Goal: Find specific page/section

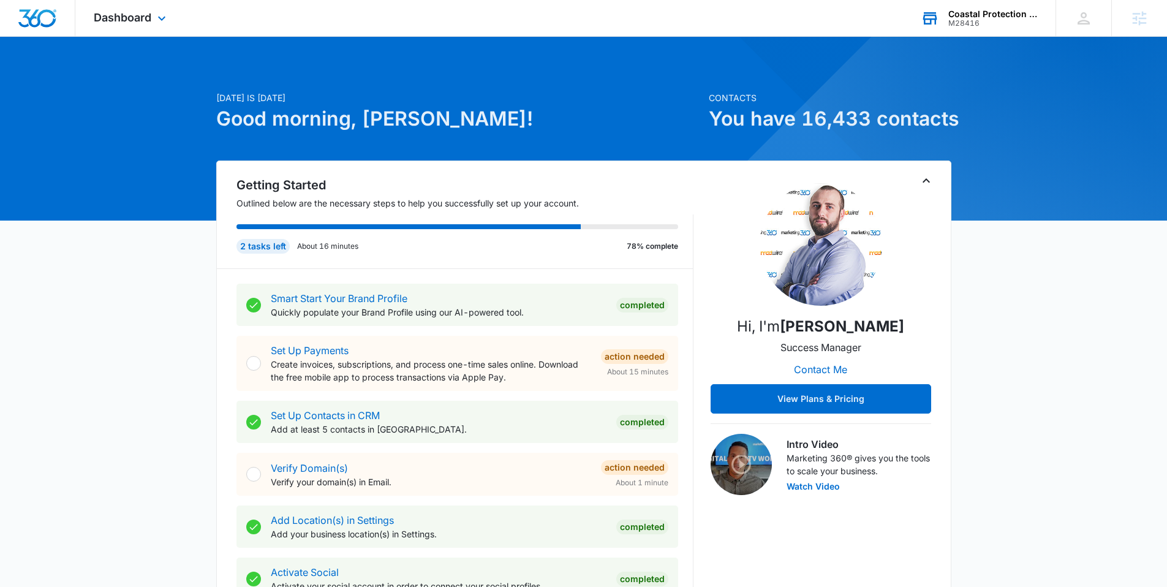
click at [1023, 14] on div "Coastal Protection Inc" at bounding box center [993, 14] width 89 height 10
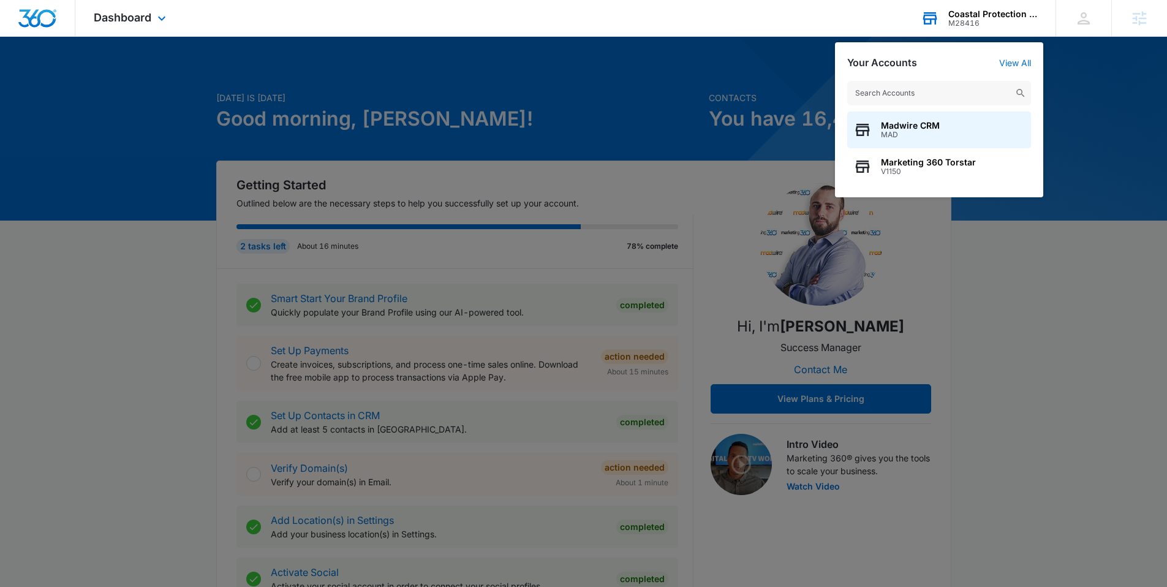
click at [920, 103] on input "text" at bounding box center [939, 93] width 184 height 25
click at [922, 99] on input "text" at bounding box center [939, 93] width 184 height 25
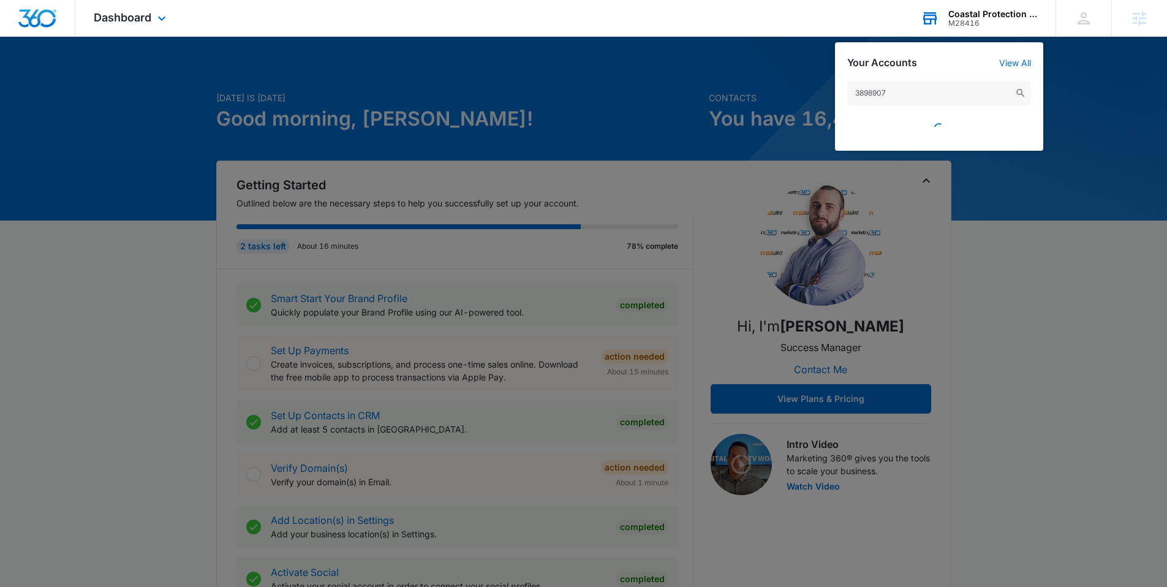
type input "38989079"
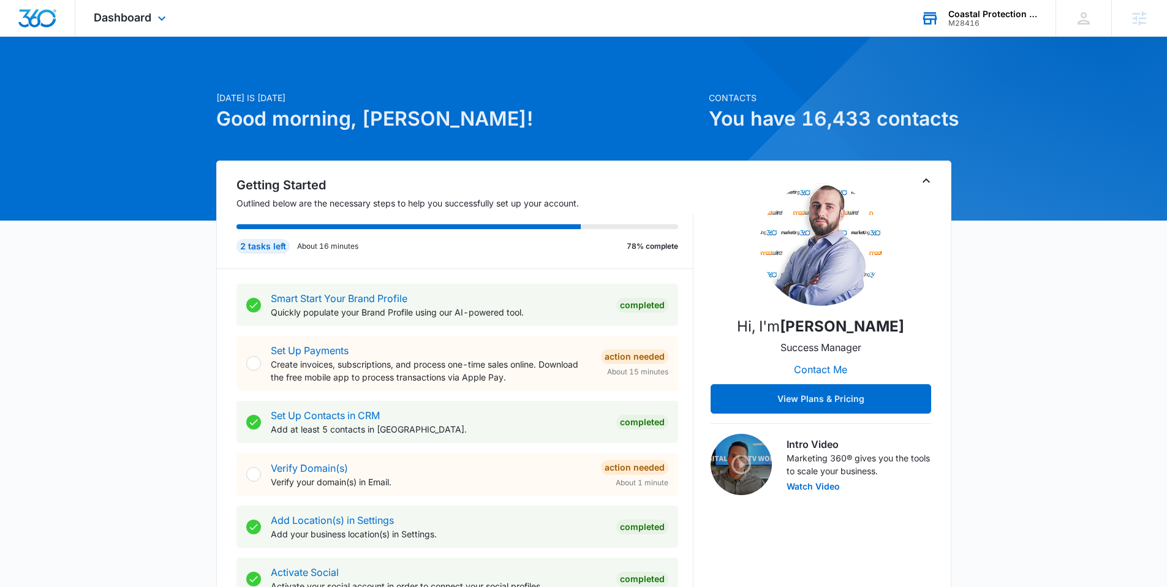
click at [1006, 21] on div "M28416" at bounding box center [993, 23] width 89 height 9
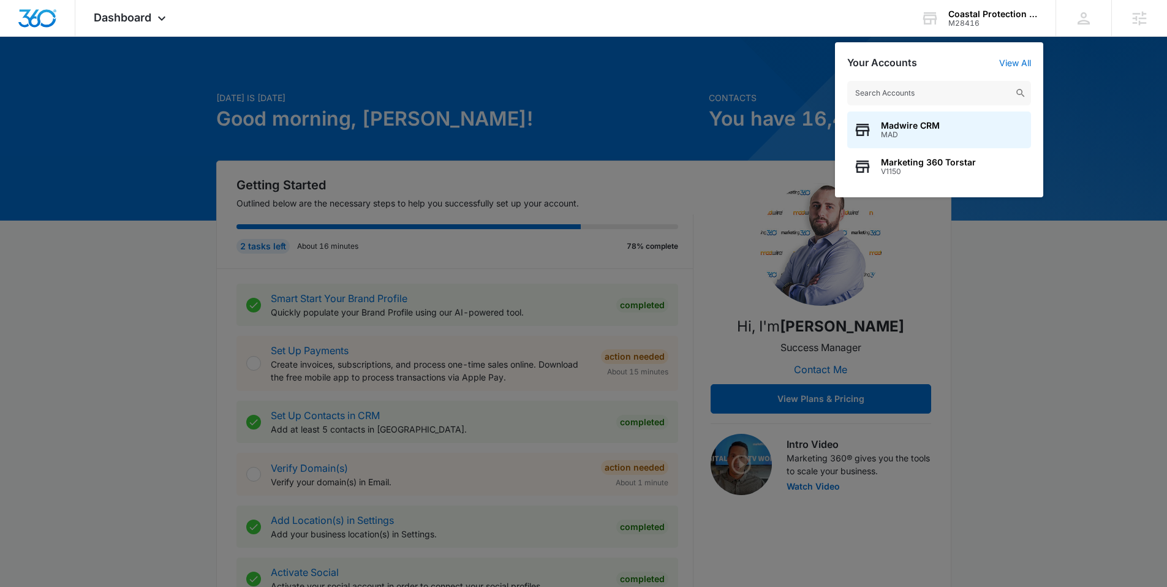
click at [938, 85] on input "text" at bounding box center [939, 93] width 184 height 25
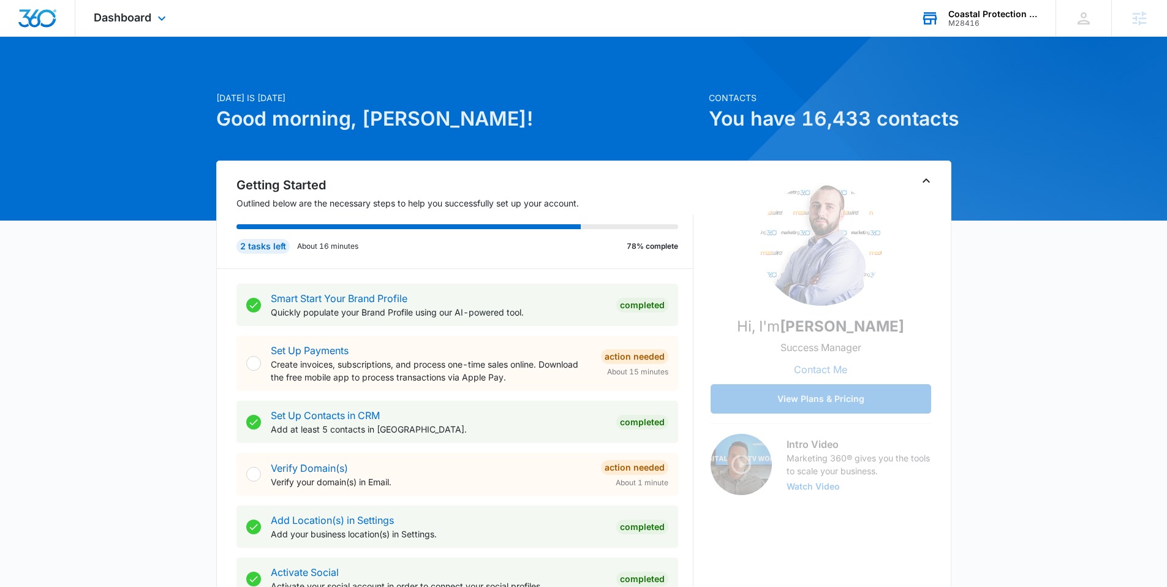
click at [974, 10] on div "Coastal Protection Inc" at bounding box center [993, 14] width 89 height 10
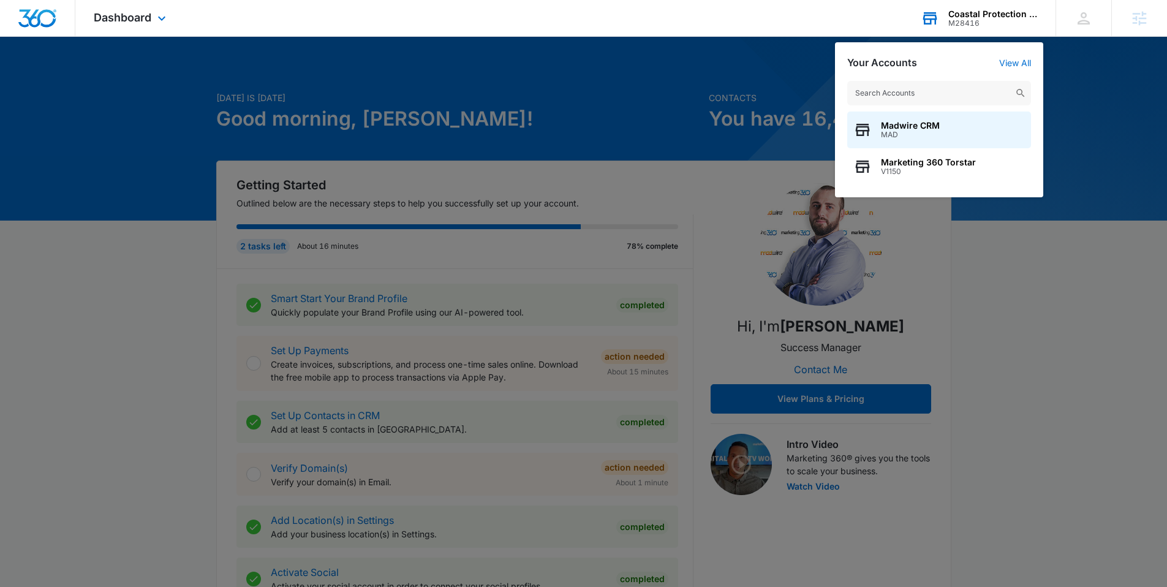
click at [944, 95] on input "text" at bounding box center [939, 93] width 184 height 25
click at [964, 79] on div "Madwire CRM MAD Marketing 360 Torstar V1150" at bounding box center [939, 133] width 208 height 129
click at [961, 85] on input "text" at bounding box center [939, 93] width 184 height 25
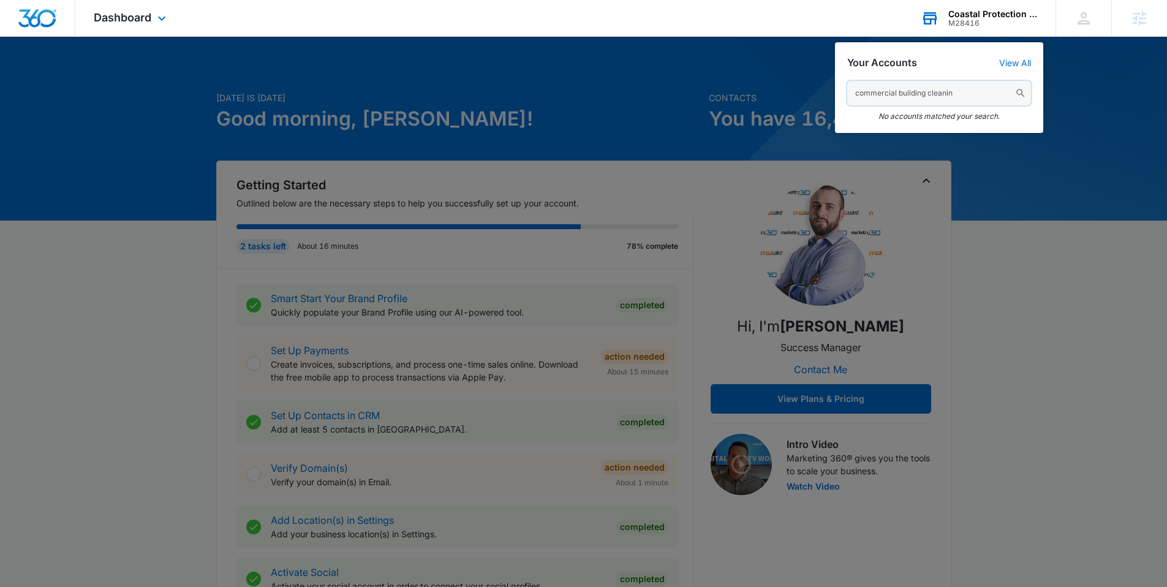
type input "commercial building cleaning"
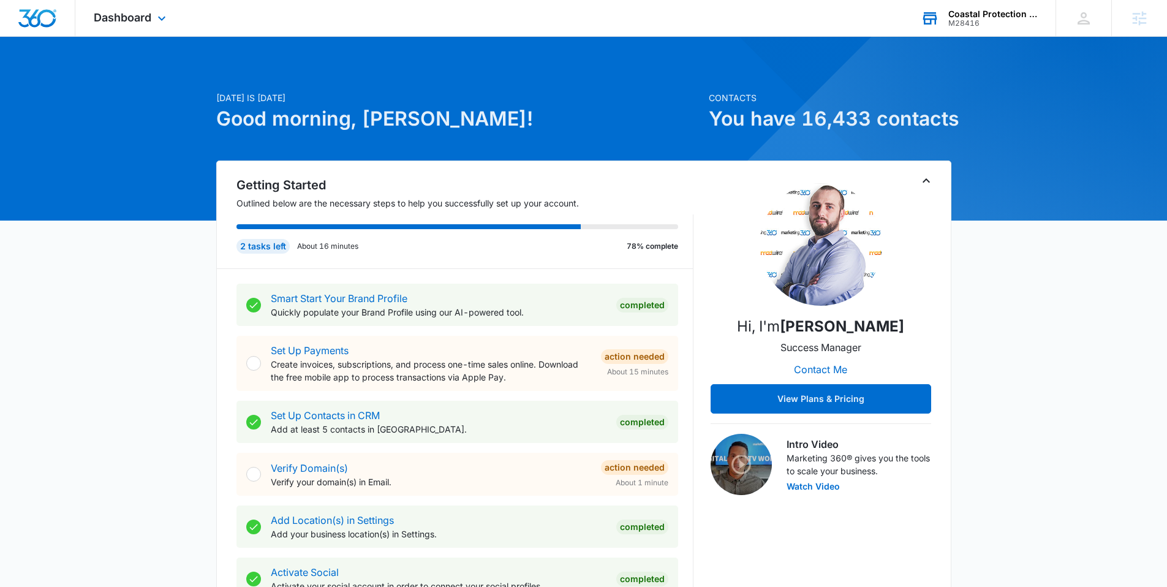
click at [1009, 20] on div "M28416" at bounding box center [993, 23] width 89 height 9
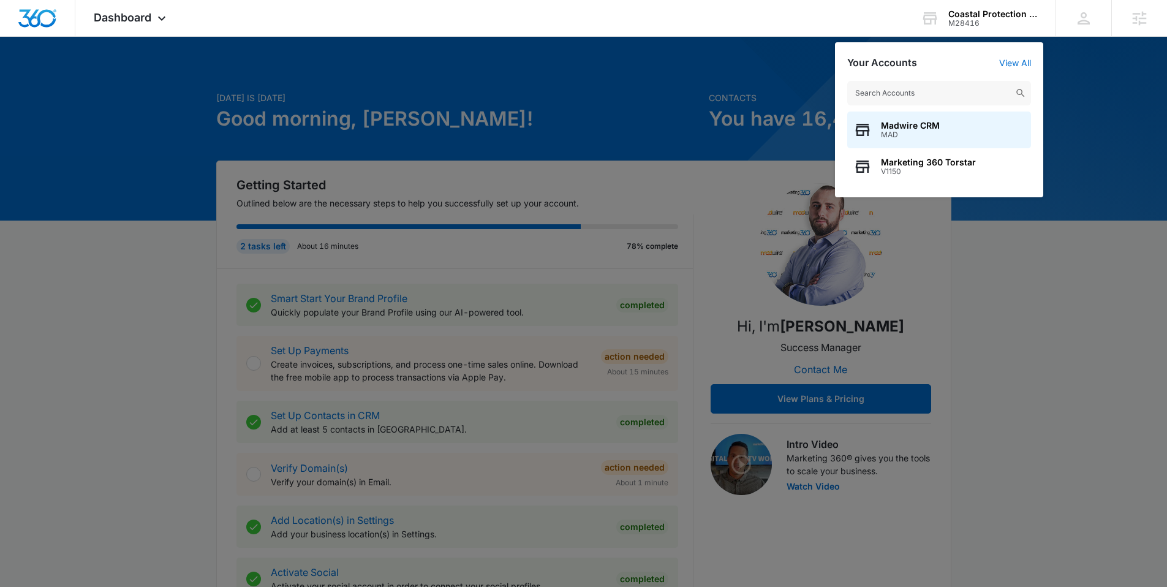
click at [944, 97] on input "text" at bounding box center [939, 93] width 184 height 25
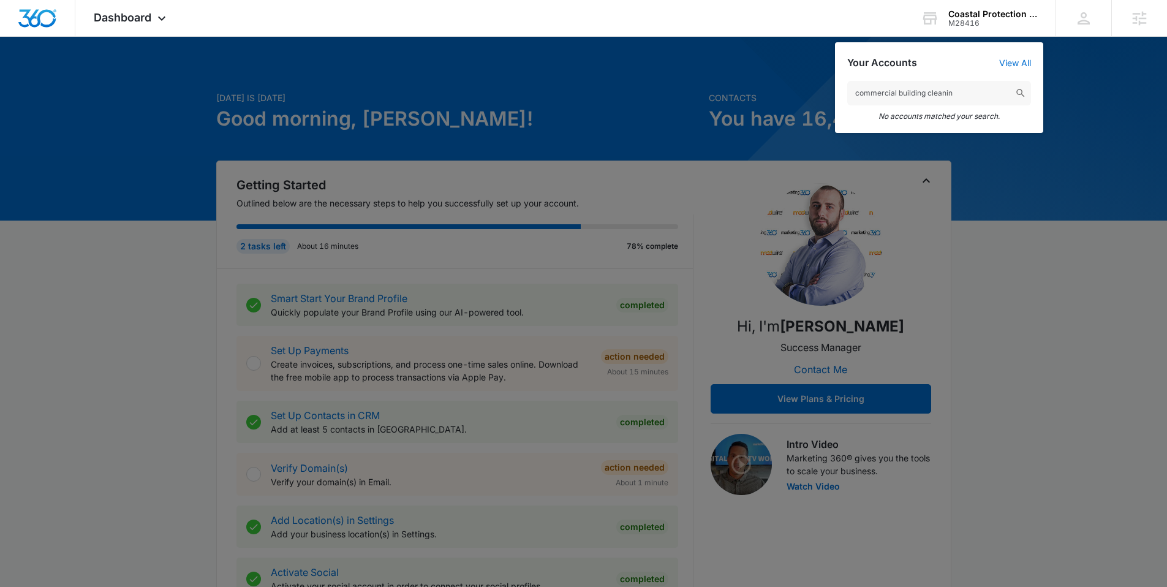
type input "commercial building cleaning"
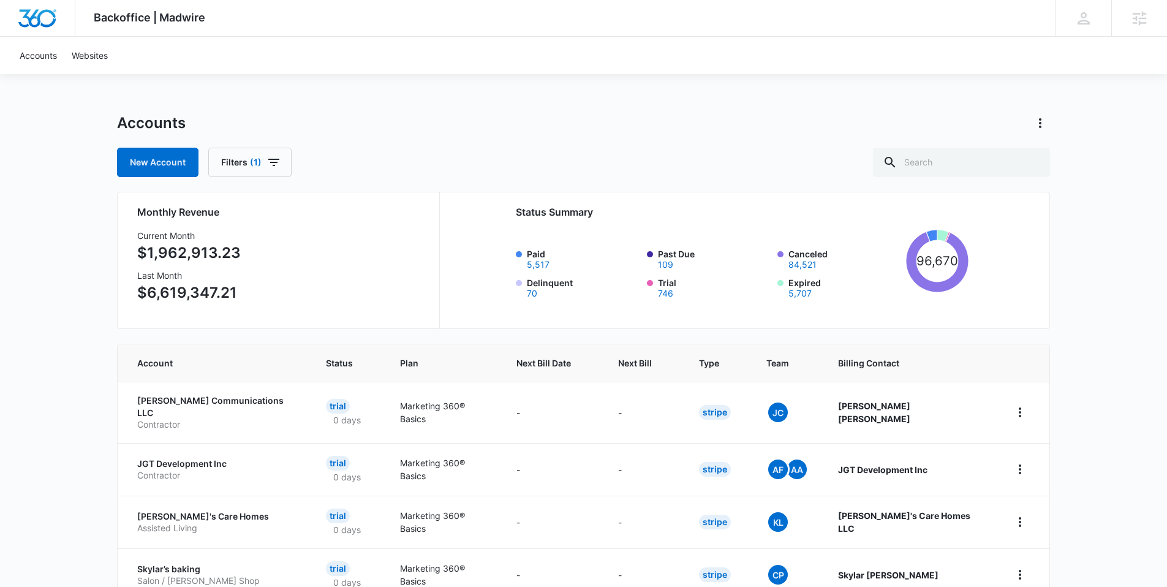
click at [990, 127] on div "Accounts" at bounding box center [583, 123] width 933 height 20
